Goal: Book appointment/travel/reservation

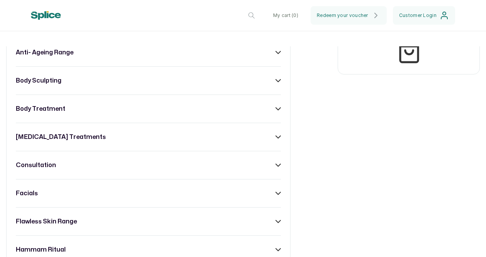
scroll to position [387, 0]
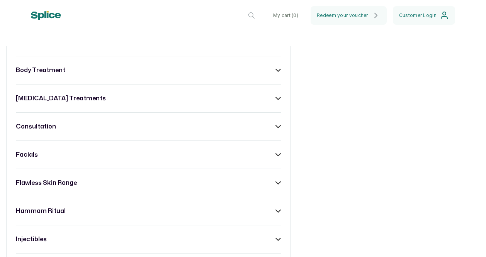
click at [276, 158] on icon at bounding box center [278, 154] width 5 height 5
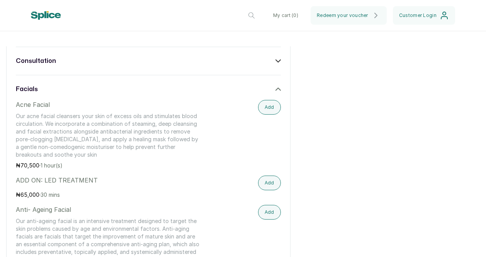
scroll to position [464, 0]
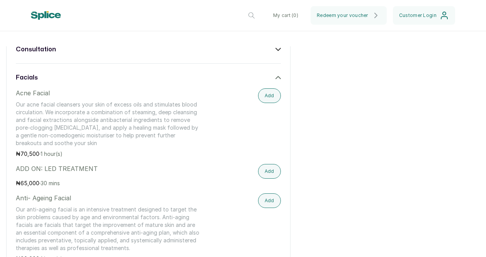
drag, startPoint x: 15, startPoint y: 97, endPoint x: 49, endPoint y: 101, distance: 34.2
click at [49, 98] on p "Acne Facial" at bounding box center [109, 93] width 186 height 9
copy p "Acne Facial"
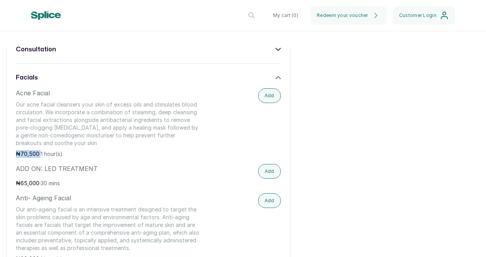
drag, startPoint x: 16, startPoint y: 159, endPoint x: 39, endPoint y: 160, distance: 23.2
click at [39, 158] on p "₦ 70,500 · 1 hour(s)" at bounding box center [109, 154] width 186 height 8
copy p "₦ 70,500"
click at [111, 184] on div "ADD ON: LED TREATMENT ₦ 65,000 · 30 mins" at bounding box center [109, 175] width 186 height 23
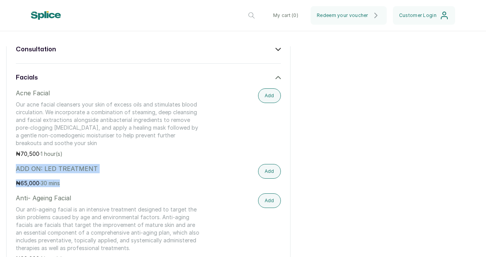
drag, startPoint x: 17, startPoint y: 174, endPoint x: 106, endPoint y: 186, distance: 88.9
click at [106, 186] on div "ADD ON: LED TREATMENT ₦ 65,000 · 30 mins" at bounding box center [109, 175] width 186 height 23
copy div "ADD ON: LED TREATMENT ₦ 65,000 · 30 mins"
click at [157, 174] on p "ADD ON: LED TREATMENT" at bounding box center [109, 168] width 186 height 9
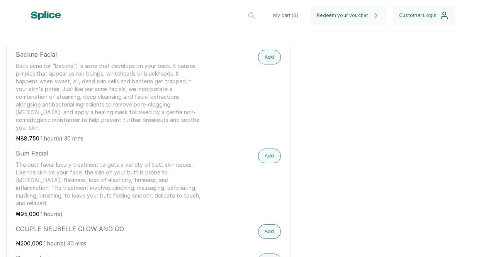
scroll to position [696, 0]
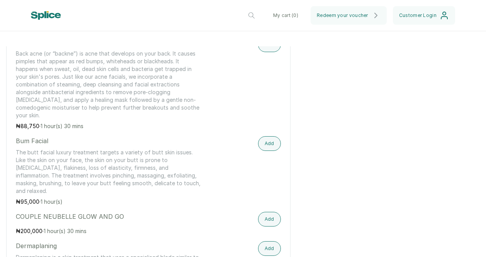
drag, startPoint x: 16, startPoint y: 206, endPoint x: 122, endPoint y: 206, distance: 105.9
click at [122, 212] on p "COUPLE NEUBELLE GLOW AND GO" at bounding box center [109, 216] width 186 height 9
copy p "COUPLE NEUBELLE GLOW AND GO"
click at [226, 220] on div "COUPLE NEUBELLE GLOW AND GO ₦ 200,000 · 1 hour(s) 30 mins Add" at bounding box center [148, 223] width 265 height 23
